Goal: Check status: Check status

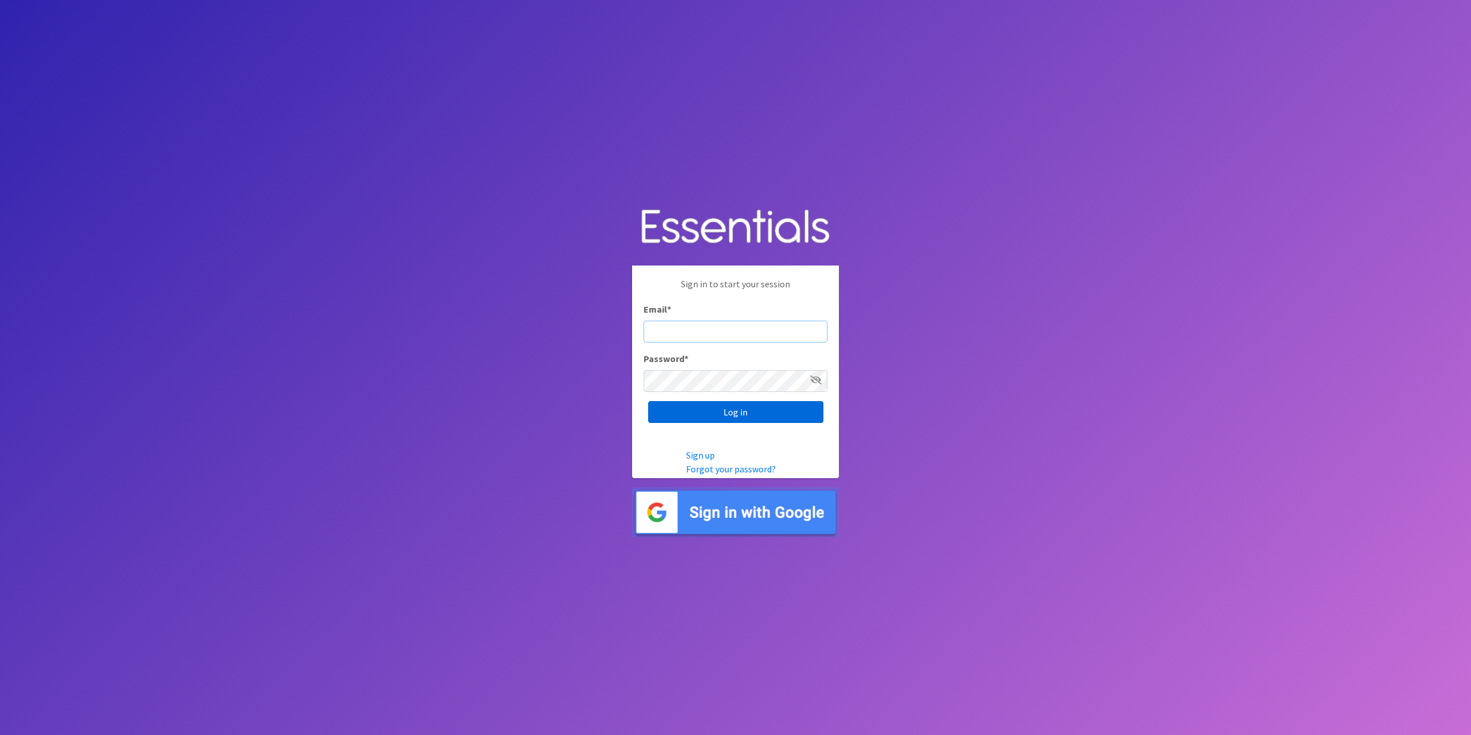
type input "tshaughnessy@ccozarks.org"
click at [764, 413] on input "Log in" at bounding box center [735, 412] width 175 height 22
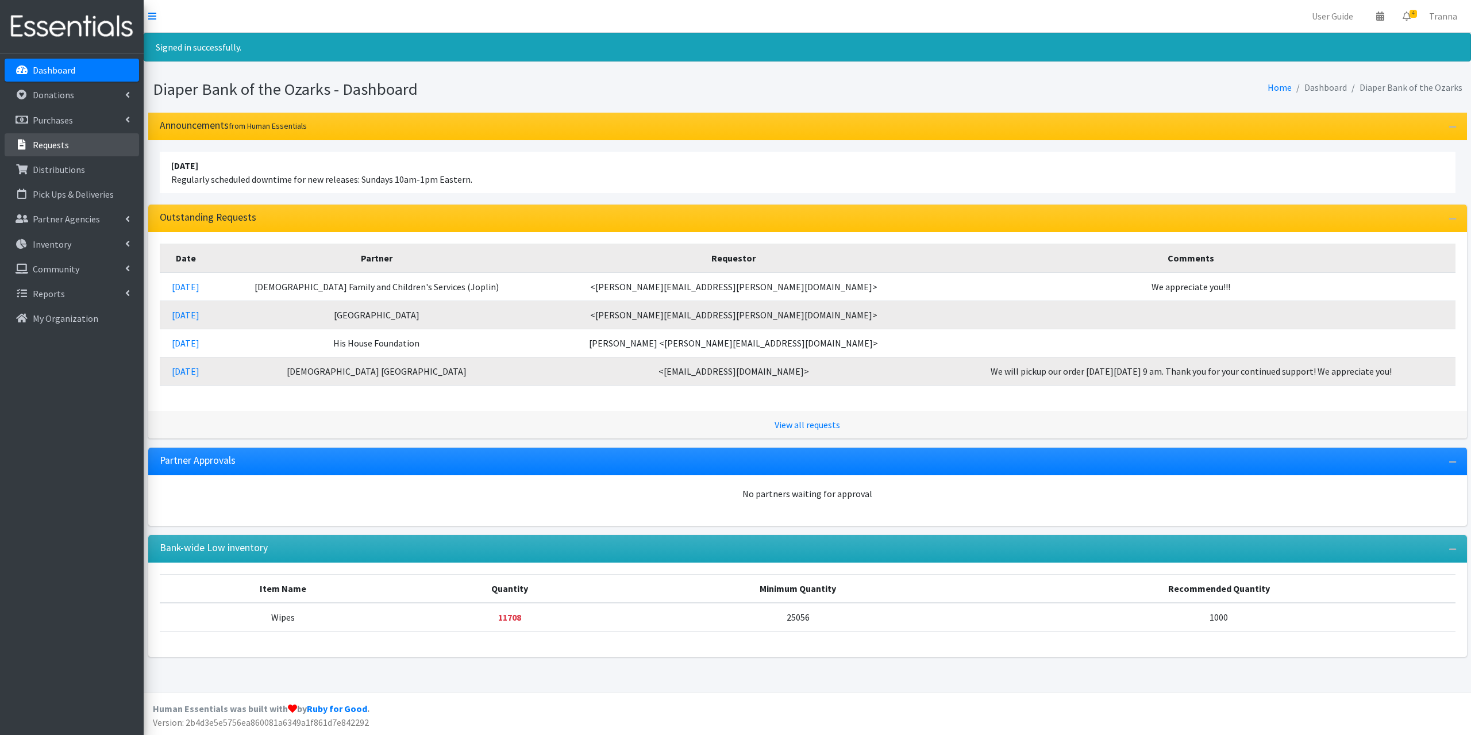
click at [41, 148] on p "Requests" at bounding box center [51, 144] width 36 height 11
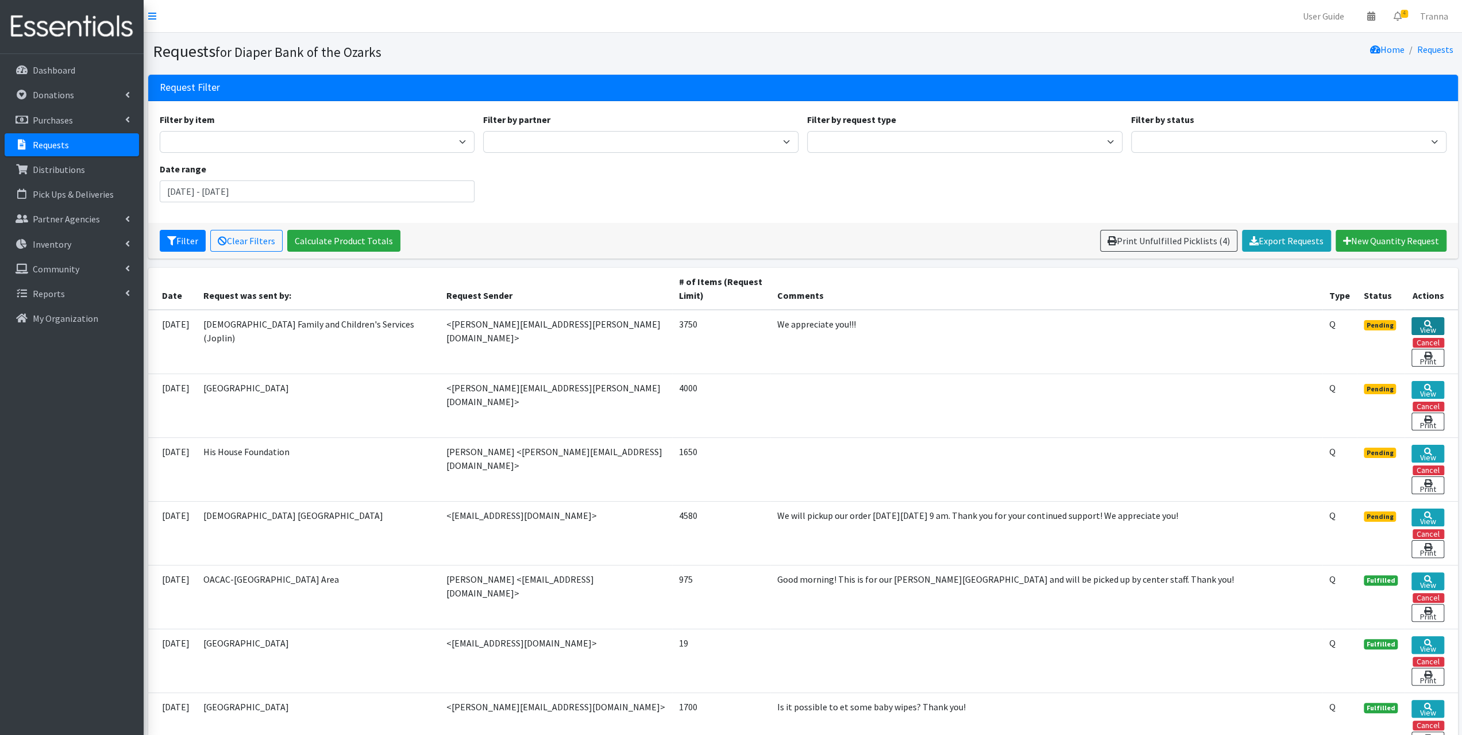
click at [1427, 324] on link "View" at bounding box center [1428, 326] width 32 height 18
click at [1430, 391] on link "View" at bounding box center [1428, 390] width 32 height 18
click at [1424, 449] on icon at bounding box center [1428, 452] width 8 height 8
click at [1434, 514] on link "View" at bounding box center [1428, 517] width 32 height 18
